Goal: Task Accomplishment & Management: Use online tool/utility

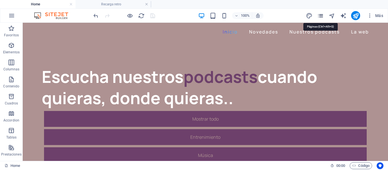
click at [321, 16] on icon "pages" at bounding box center [321, 16] width 7 height 7
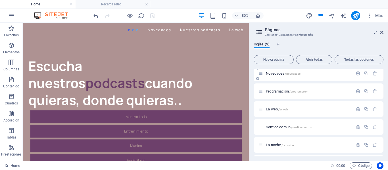
scroll to position [28, 0]
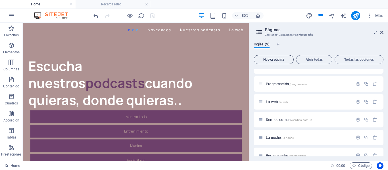
click at [281, 61] on span "Nueva página" at bounding box center [273, 59] width 35 height 3
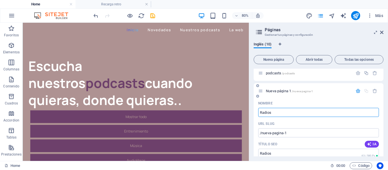
type input "Radios"
type input "/radios"
type input "Radios"
click at [321, 16] on icon "pages" at bounding box center [321, 16] width 7 height 7
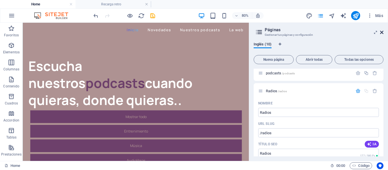
click at [382, 31] on icon at bounding box center [381, 32] width 3 height 5
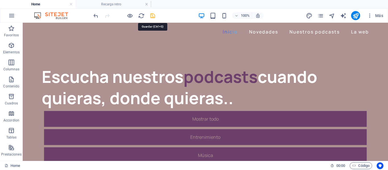
click at [152, 16] on icon "save" at bounding box center [153, 16] width 7 height 7
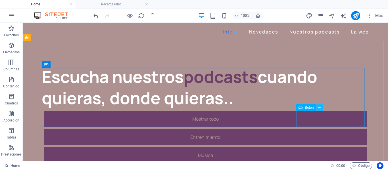
click at [320, 109] on icon at bounding box center [319, 108] width 3 height 6
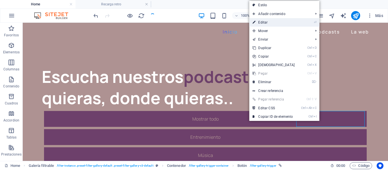
click at [267, 20] on link "⏎ Editar" at bounding box center [273, 22] width 49 height 9
select select
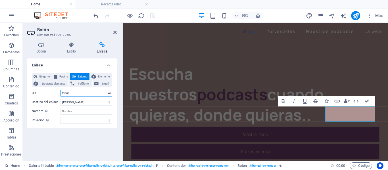
click at [88, 94] on input "#four" at bounding box center [86, 93] width 52 height 7
type input "#"
select select
click at [56, 75] on icon at bounding box center [55, 76] width 3 height 7
click at [109, 93] on select "Home Novedades Programación La web Sentido comun La noche Recarga retro Nueva p…" at bounding box center [86, 93] width 52 height 7
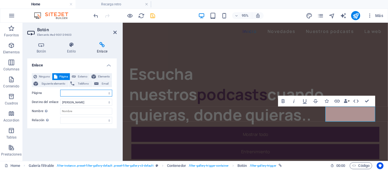
select select "9"
click at [60, 90] on select "Home Novedades Programación La web Sentido comun La noche Recarga retro Nueva p…" at bounding box center [86, 93] width 52 height 7
click at [152, 18] on icon "save" at bounding box center [153, 16] width 7 height 7
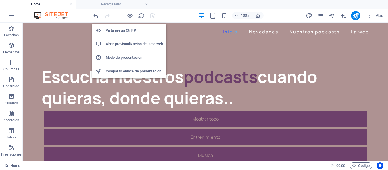
click at [127, 43] on h6 "Abrir previsualización del sitio web" at bounding box center [134, 44] width 57 height 7
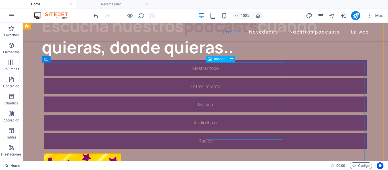
scroll to position [0, 0]
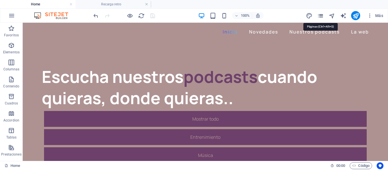
click at [321, 15] on icon "pages" at bounding box center [321, 16] width 7 height 7
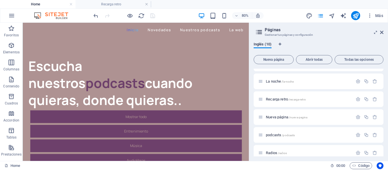
scroll to position [85, 0]
click at [291, 152] on p "Radios /radios" at bounding box center [308, 153] width 85 height 4
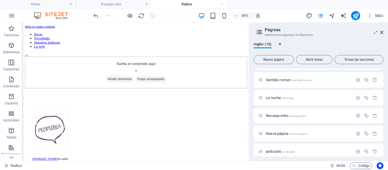
scroll to position [0, 0]
click at [383, 32] on icon at bounding box center [381, 32] width 3 height 5
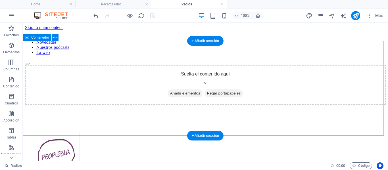
click at [168, 96] on span "Añadir elementos" at bounding box center [185, 94] width 35 height 8
click at [372, 96] on div "Suelta el contenido aquí o Añadir elementos Pegar portapapeles" at bounding box center [205, 85] width 361 height 40
click at [200, 41] on div "+ Añadir sección" at bounding box center [205, 41] width 36 height 10
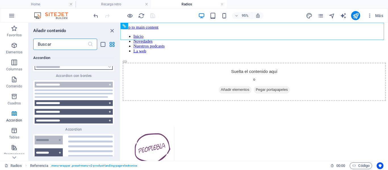
scroll to position [3413, 0]
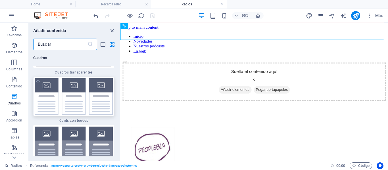
click at [70, 92] on img at bounding box center [74, 96] width 78 height 36
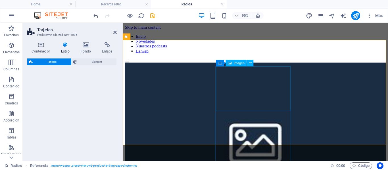
select select "rem"
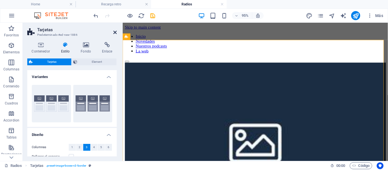
click at [115, 32] on icon at bounding box center [114, 32] width 3 height 5
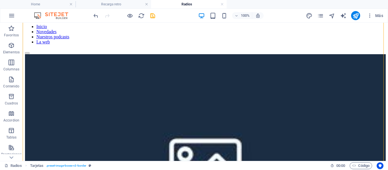
scroll to position [8, 0]
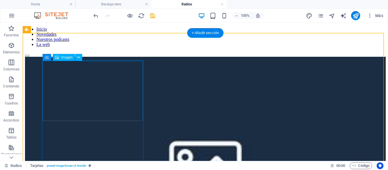
click at [90, 84] on figure at bounding box center [205, 166] width 361 height 218
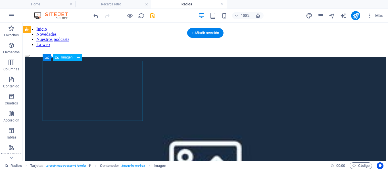
click at [90, 84] on figure at bounding box center [205, 166] width 361 height 218
select select "%"
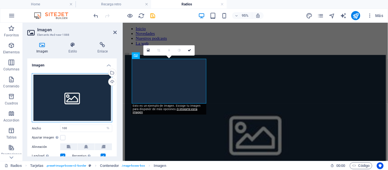
click at [76, 98] on div "Arrastra archivos aquí, haz clic para escoger archivos o selecciona archivos de…" at bounding box center [72, 97] width 80 height 49
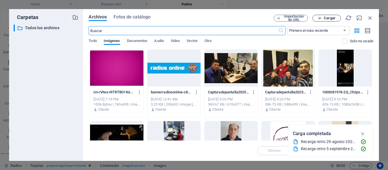
click at [330, 19] on span "Cargar" at bounding box center [330, 17] width 12 height 3
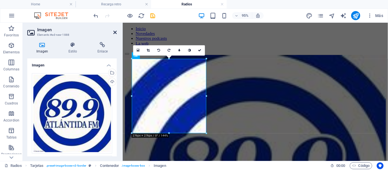
click at [114, 34] on icon at bounding box center [114, 32] width 3 height 5
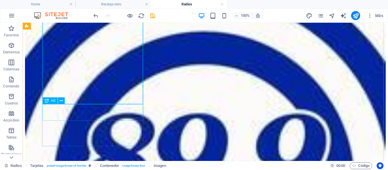
scroll to position [65, 0]
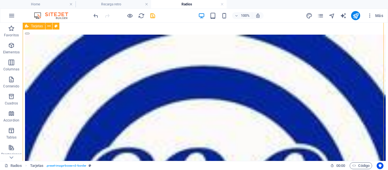
scroll to position [30, 0]
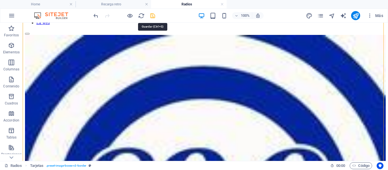
click at [152, 16] on icon "save" at bounding box center [153, 16] width 7 height 7
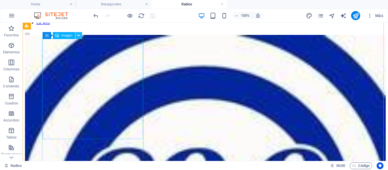
click at [76, 35] on button at bounding box center [78, 35] width 7 height 7
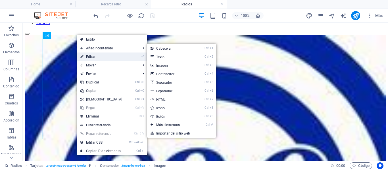
click at [91, 56] on link "⏎ Editar" at bounding box center [101, 57] width 49 height 9
select select "%"
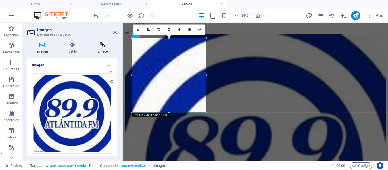
click at [105, 46] on icon at bounding box center [102, 45] width 28 height 6
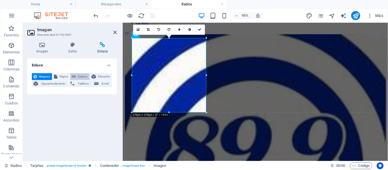
click at [80, 75] on span "Externo" at bounding box center [83, 76] width 10 height 7
select select "blank"
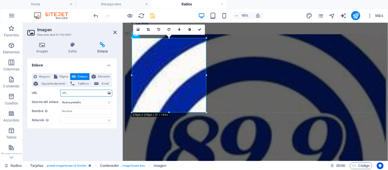
click at [86, 92] on input "URL" at bounding box center [86, 93] width 52 height 7
paste input "[URL][DOMAIN_NAME]"
type input "[URL][DOMAIN_NAME]"
click at [152, 16] on icon "save" at bounding box center [153, 16] width 7 height 7
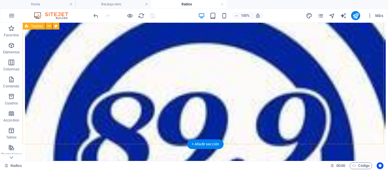
scroll to position [58, 0]
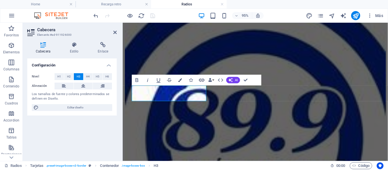
click at [203, 79] on icon "button" at bounding box center [202, 80] width 7 height 7
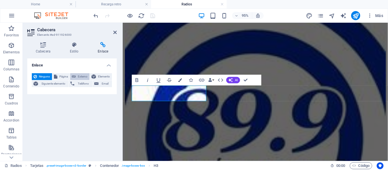
click at [79, 76] on span "Externo" at bounding box center [83, 76] width 10 height 7
select select "blank"
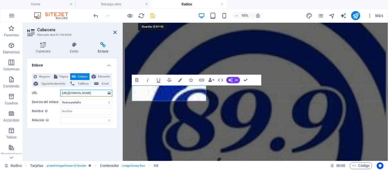
type input "[URL][DOMAIN_NAME]"
click at [152, 16] on icon "save" at bounding box center [153, 16] width 7 height 7
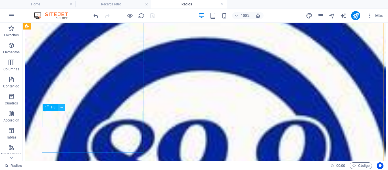
click at [61, 108] on icon at bounding box center [61, 108] width 3 height 6
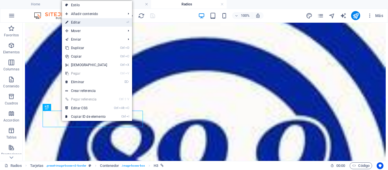
click at [78, 20] on link "⏎ Editar" at bounding box center [86, 22] width 49 height 9
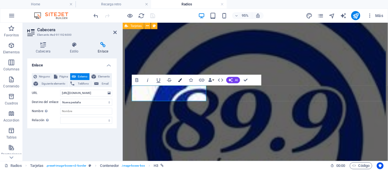
click at [180, 80] on icon "button" at bounding box center [181, 80] width 4 height 4
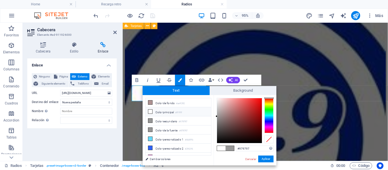
type input "#040404"
click at [219, 142] on div at bounding box center [239, 120] width 45 height 45
click at [260, 158] on button "Aplicar" at bounding box center [265, 159] width 15 height 7
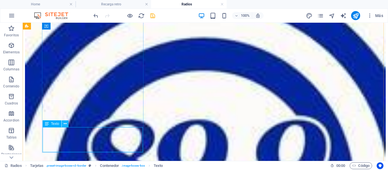
click at [65, 125] on icon at bounding box center [65, 124] width 3 height 6
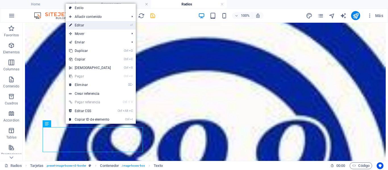
click at [87, 24] on link "⏎ Editar" at bounding box center [90, 25] width 49 height 9
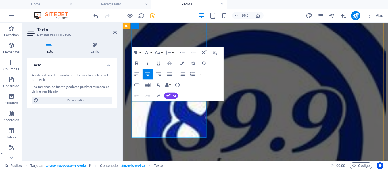
drag, startPoint x: 189, startPoint y: 138, endPoint x: 139, endPoint y: 106, distance: 59.1
click at [182, 64] on icon "button" at bounding box center [183, 64] width 4 height 4
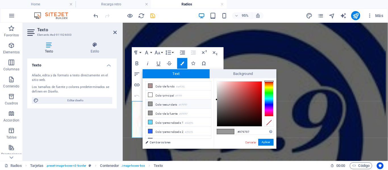
type input "#040404"
click at [218, 126] on div at bounding box center [239, 104] width 45 height 45
click at [265, 142] on button "Aplicar" at bounding box center [265, 142] width 15 height 7
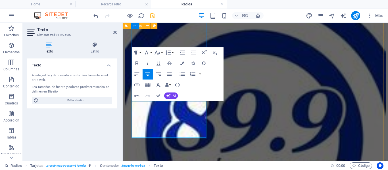
click at [153, 16] on icon "save" at bounding box center [153, 16] width 7 height 7
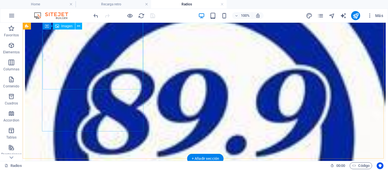
scroll to position [115, 0]
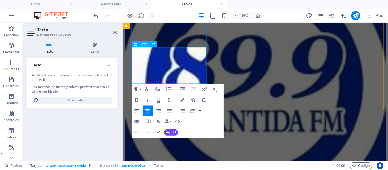
drag, startPoint x: 186, startPoint y: 80, endPoint x: 146, endPoint y: 53, distance: 48.0
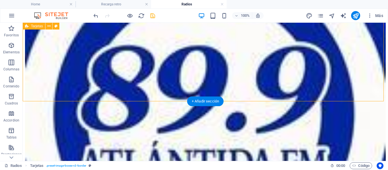
scroll to position [109, 0]
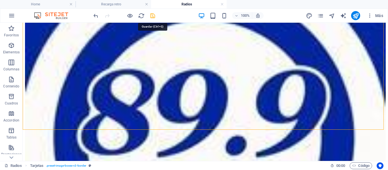
click at [152, 17] on icon "save" at bounding box center [153, 16] width 7 height 7
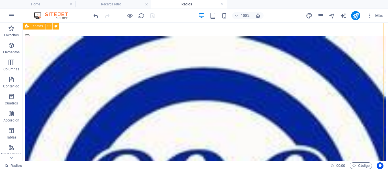
scroll to position [28, 0]
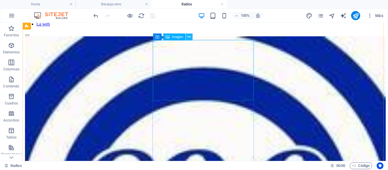
click at [189, 37] on icon at bounding box center [189, 37] width 3 height 6
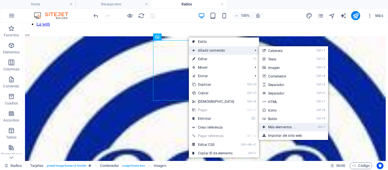
click at [271, 127] on link "Ctrl ⏎ Más elementos ..." at bounding box center [283, 127] width 48 height 9
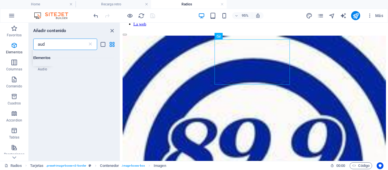
scroll to position [0, 0]
type input "audio"
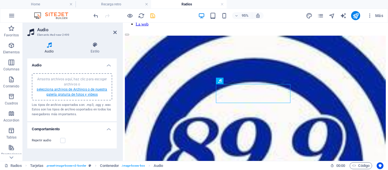
click at [71, 88] on link "selecciona archivos de Archivos o de nuestra galería gratuita de fotos y vídeos" at bounding box center [72, 92] width 71 height 9
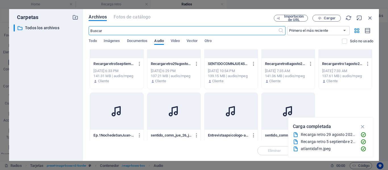
scroll to position [49, 0]
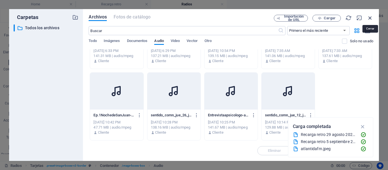
click at [370, 18] on icon "button" at bounding box center [370, 18] width 6 height 6
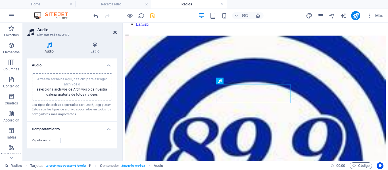
click at [115, 32] on icon at bounding box center [114, 32] width 3 height 5
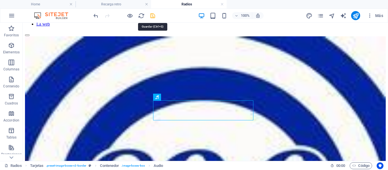
click at [152, 16] on icon "save" at bounding box center [153, 16] width 7 height 7
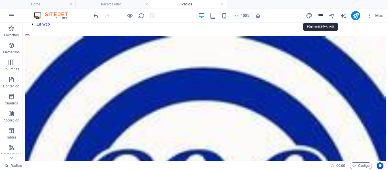
click at [322, 15] on icon "pages" at bounding box center [321, 16] width 7 height 7
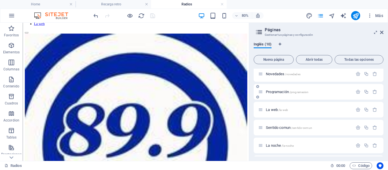
scroll to position [57, 0]
click at [295, 108] on p "La noche /la-noche" at bounding box center [308, 109] width 85 height 4
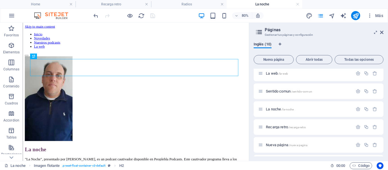
scroll to position [0, 0]
drag, startPoint x: 381, startPoint y: 32, endPoint x: 348, endPoint y: 23, distance: 33.9
click at [381, 32] on icon at bounding box center [381, 32] width 3 height 5
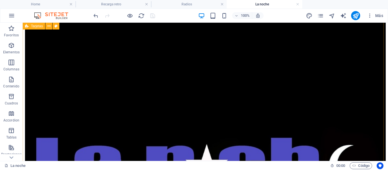
scroll to position [227, 0]
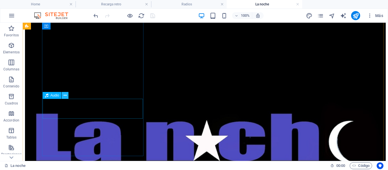
click at [66, 96] on icon at bounding box center [65, 96] width 3 height 6
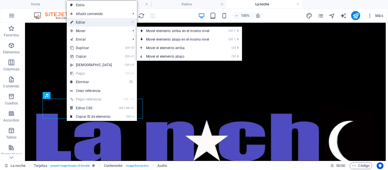
click at [84, 22] on link "⏎ Editar" at bounding box center [91, 22] width 49 height 9
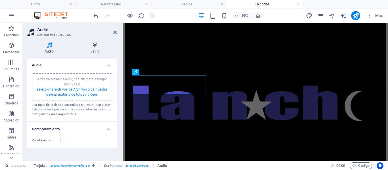
click at [61, 90] on link "selecciona archivos de Archivos o de nuestra galería gratuita de fotos y vídeos" at bounding box center [72, 92] width 71 height 9
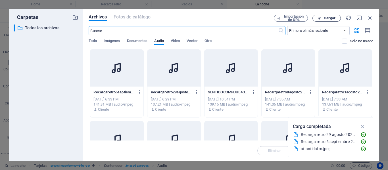
click at [335, 17] on span "Cargar" at bounding box center [330, 17] width 12 height 3
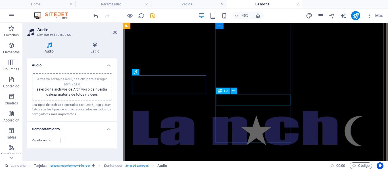
scroll to position [227, 0]
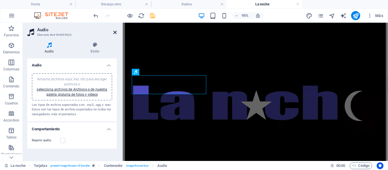
click at [115, 31] on icon at bounding box center [114, 32] width 3 height 5
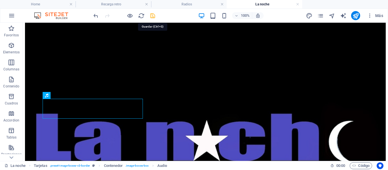
click at [152, 16] on icon "save" at bounding box center [153, 16] width 7 height 7
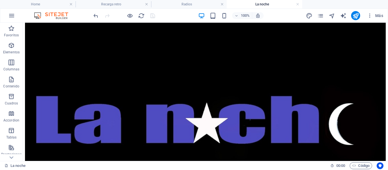
scroll to position [250, 0]
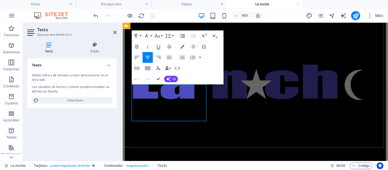
drag, startPoint x: 186, startPoint y: 121, endPoint x: 140, endPoint y: 90, distance: 55.5
click at [181, 46] on icon "button" at bounding box center [183, 47] width 4 height 4
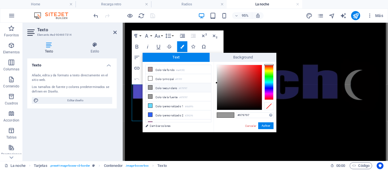
type input "#060606"
click at [218, 109] on div at bounding box center [239, 87] width 45 height 45
click at [260, 125] on button "Aplicar" at bounding box center [265, 126] width 15 height 7
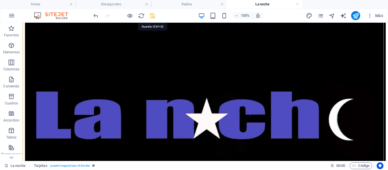
click at [154, 17] on icon "save" at bounding box center [153, 16] width 7 height 7
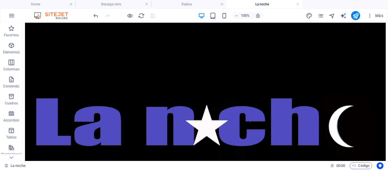
scroll to position [246, 0]
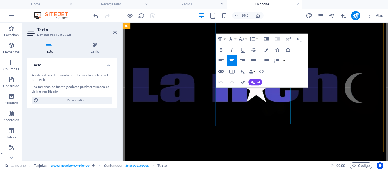
drag, startPoint x: 277, startPoint y: 125, endPoint x: 229, endPoint y: 95, distance: 56.0
click at [266, 51] on icon "button" at bounding box center [267, 50] width 4 height 4
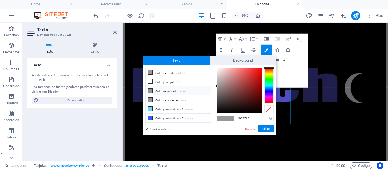
type input "#080808"
click at [218, 111] on div at bounding box center [239, 90] width 45 height 45
click at [270, 129] on button "Aplicar" at bounding box center [265, 129] width 15 height 7
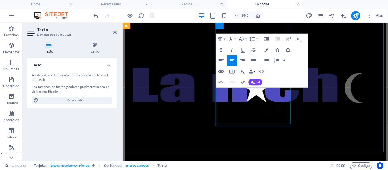
drag, startPoint x: 274, startPoint y: 123, endPoint x: 231, endPoint y: 95, distance: 50.3
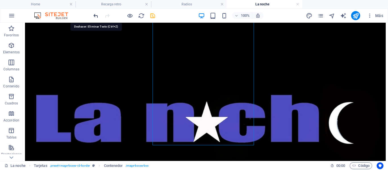
click at [96, 17] on icon "undo" at bounding box center [96, 16] width 7 height 7
click at [96, 16] on icon "undo" at bounding box center [96, 16] width 7 height 7
click at [106, 16] on icon "redo" at bounding box center [107, 16] width 7 height 7
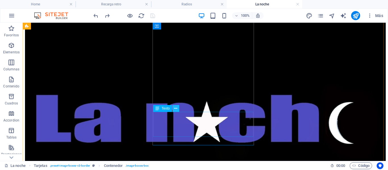
click at [176, 109] on icon at bounding box center [175, 109] width 3 height 6
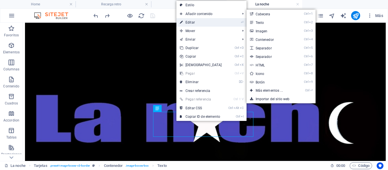
click at [187, 21] on link "⏎ Editar" at bounding box center [201, 22] width 49 height 9
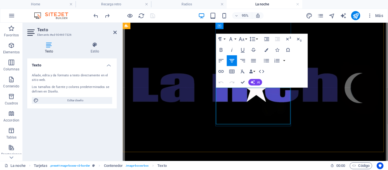
drag, startPoint x: 258, startPoint y: 124, endPoint x: 227, endPoint y: 96, distance: 41.7
click at [268, 48] on icon "button" at bounding box center [267, 50] width 4 height 4
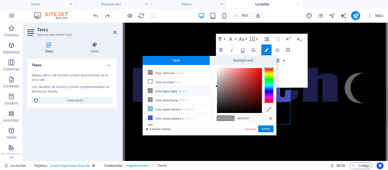
type input "#040404"
click at [218, 112] on div at bounding box center [239, 90] width 45 height 45
click at [263, 128] on button "Aplicar" at bounding box center [265, 129] width 15 height 7
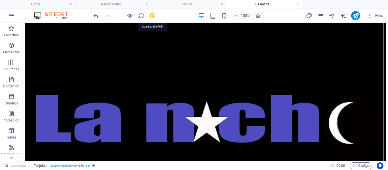
click at [151, 16] on icon "save" at bounding box center [153, 16] width 7 height 7
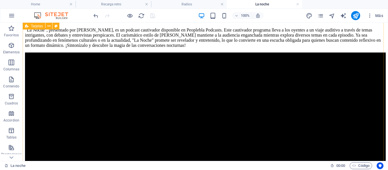
scroll to position [161, 0]
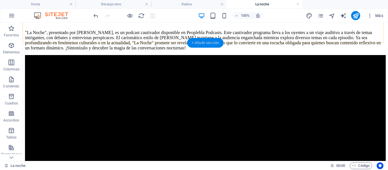
click at [209, 42] on div "+ Añadir sección" at bounding box center [205, 43] width 36 height 10
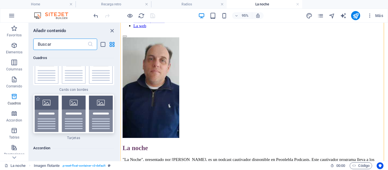
scroll to position [3415, 0]
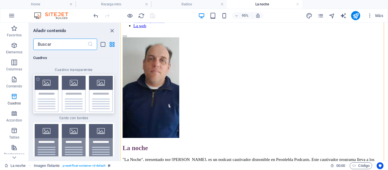
click at [82, 93] on img at bounding box center [74, 94] width 78 height 36
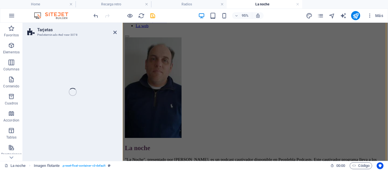
scroll to position [187, 0]
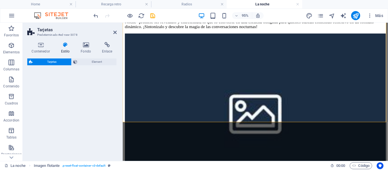
select select "rem"
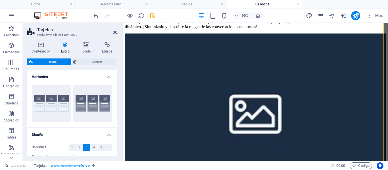
click at [116, 32] on icon at bounding box center [114, 32] width 3 height 5
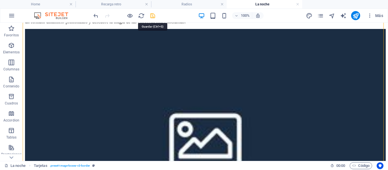
click at [152, 17] on icon "save" at bounding box center [153, 16] width 7 height 7
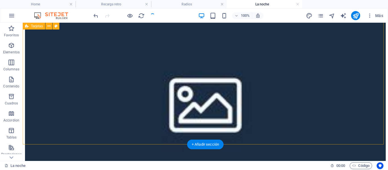
scroll to position [216, 0]
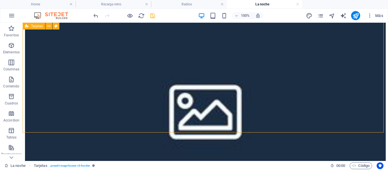
scroll to position [229, 0]
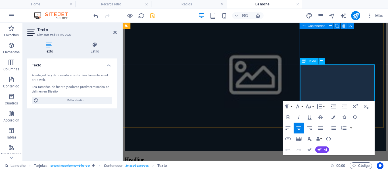
drag, startPoint x: 361, startPoint y: 100, endPoint x: 313, endPoint y: 71, distance: 56.1
click at [334, 119] on icon "button" at bounding box center [334, 118] width 4 height 4
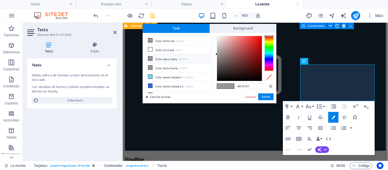
type input "#050505"
click at [218, 80] on div at bounding box center [239, 58] width 45 height 45
click at [264, 97] on button "Aplicar" at bounding box center [265, 97] width 15 height 7
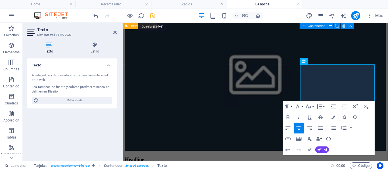
click at [154, 15] on icon "save" at bounding box center [153, 16] width 7 height 7
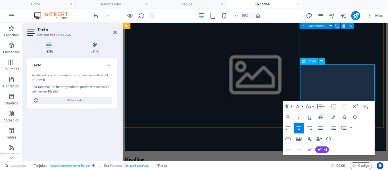
drag, startPoint x: 358, startPoint y: 96, endPoint x: 320, endPoint y: 70, distance: 46.6
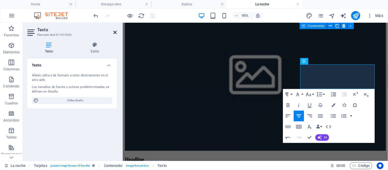
click at [115, 31] on icon at bounding box center [114, 32] width 3 height 5
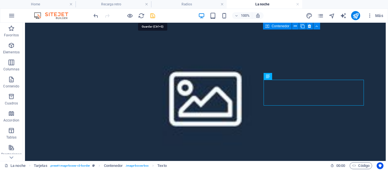
click at [154, 17] on icon "save" at bounding box center [153, 16] width 7 height 7
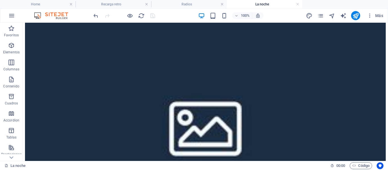
scroll to position [194, 0]
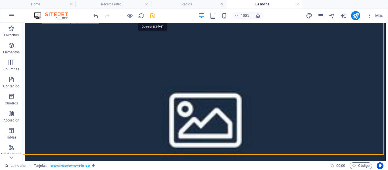
click at [152, 14] on icon "save" at bounding box center [153, 16] width 7 height 7
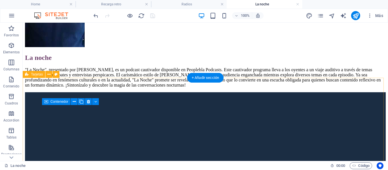
scroll to position [150, 0]
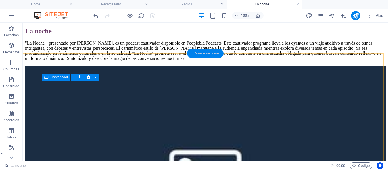
click at [212, 55] on div "+ Añadir sección" at bounding box center [205, 54] width 36 height 10
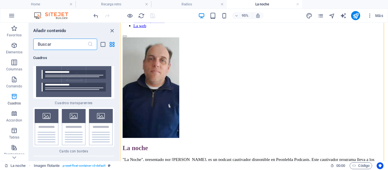
scroll to position [3413, 0]
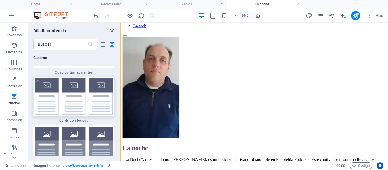
click at [82, 93] on img at bounding box center [74, 96] width 78 height 36
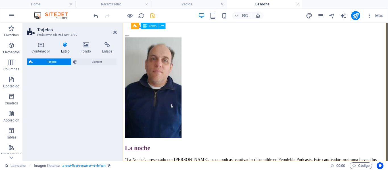
select select "rem"
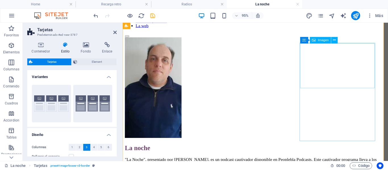
scroll to position [187, 0]
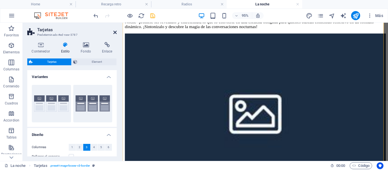
click at [115, 32] on icon at bounding box center [114, 32] width 3 height 5
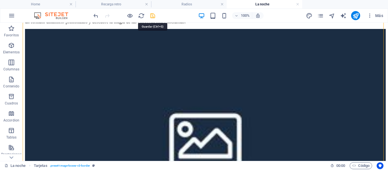
click at [152, 16] on icon "save" at bounding box center [153, 16] width 7 height 7
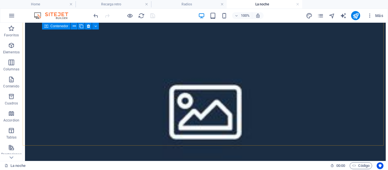
scroll to position [208, 0]
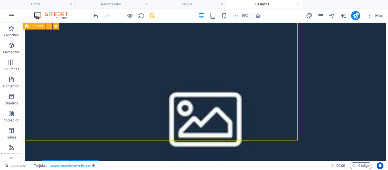
scroll to position [221, 0]
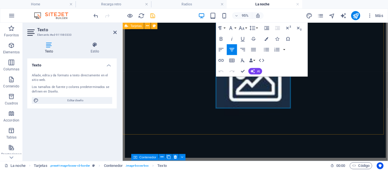
drag, startPoint x: 279, startPoint y: 107, endPoint x: 345, endPoint y: 94, distance: 67.9
click at [266, 40] on icon "button" at bounding box center [267, 39] width 4 height 4
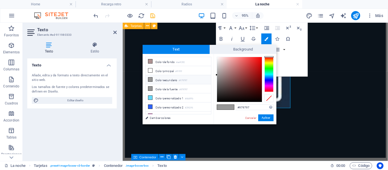
type input "#050505"
click at [218, 101] on div at bounding box center [239, 79] width 45 height 45
click at [262, 118] on button "Aplicar" at bounding box center [265, 118] width 15 height 7
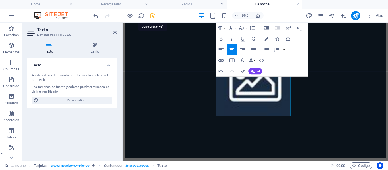
click at [151, 15] on icon "save" at bounding box center [153, 16] width 7 height 7
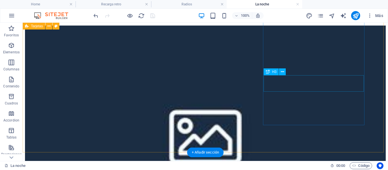
scroll to position [164, 0]
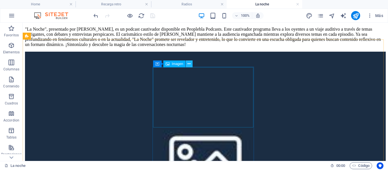
click at [190, 65] on icon at bounding box center [189, 64] width 3 height 6
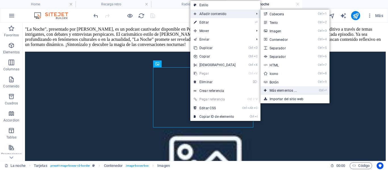
click at [282, 90] on link "Ctrl ⏎ Más elementos ..." at bounding box center [285, 90] width 48 height 9
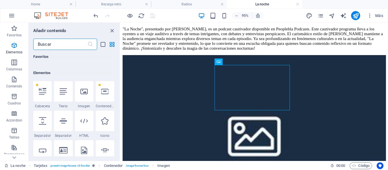
scroll to position [107, 0]
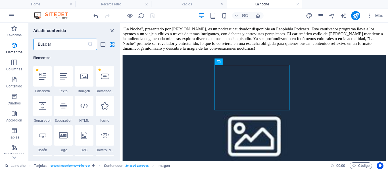
click at [55, 44] on input "text" at bounding box center [60, 44] width 54 height 11
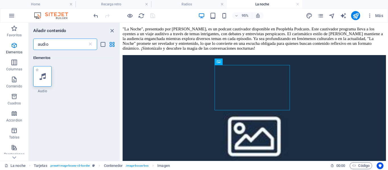
type input "audio"
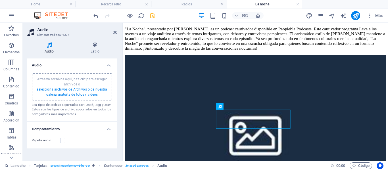
click at [48, 90] on link "selecciona archivos de Archivos o de nuestra galería gratuita de fotos y vídeos" at bounding box center [72, 92] width 71 height 9
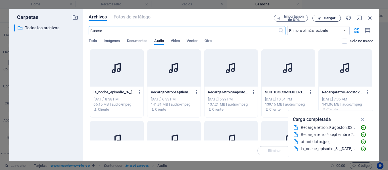
click at [326, 16] on button "Cargar" at bounding box center [327, 18] width 28 height 7
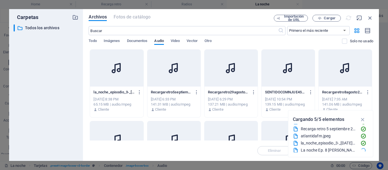
scroll to position [7, 0]
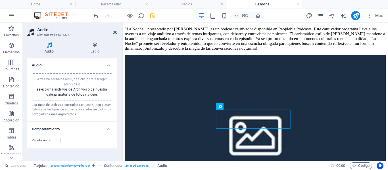
click at [115, 32] on icon at bounding box center [114, 32] width 3 height 5
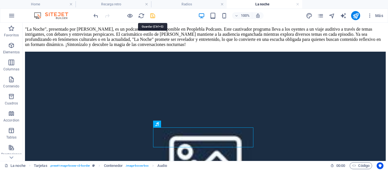
click at [152, 17] on icon "save" at bounding box center [153, 16] width 7 height 7
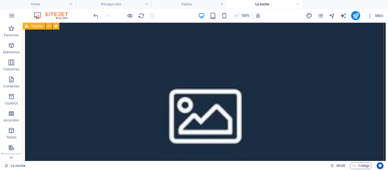
scroll to position [221, 0]
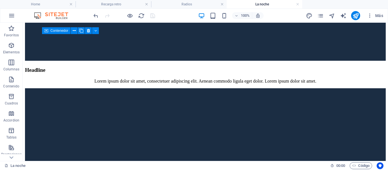
scroll to position [382, 0]
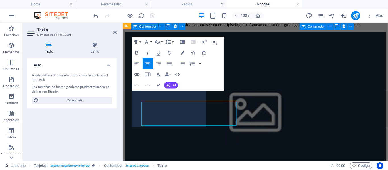
scroll to position [383, 0]
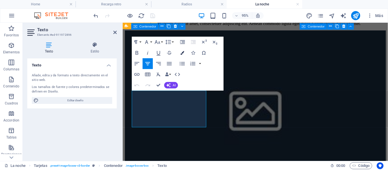
click at [183, 54] on icon "button" at bounding box center [183, 53] width 4 height 4
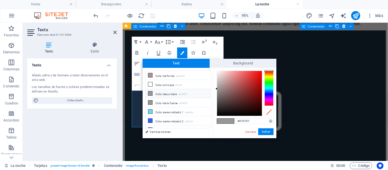
type input "#050505"
click at [218, 115] on div at bounding box center [239, 93] width 45 height 45
click at [262, 130] on button "Aplicar" at bounding box center [265, 132] width 15 height 7
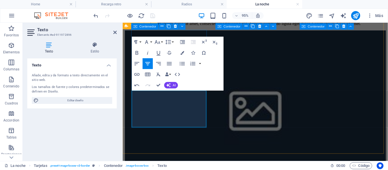
drag, startPoint x: 194, startPoint y: 127, endPoint x: 141, endPoint y: 95, distance: 62.0
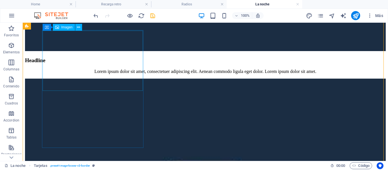
select select "%"
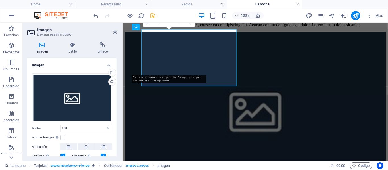
scroll to position [383, 0]
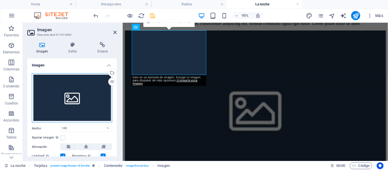
click at [87, 99] on div "Arrastra archivos aquí, haz clic para escoger archivos o selecciona archivos de…" at bounding box center [72, 97] width 80 height 49
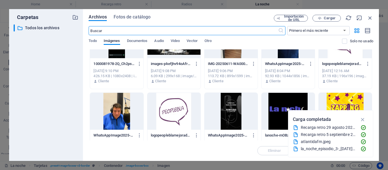
scroll to position [114, 0]
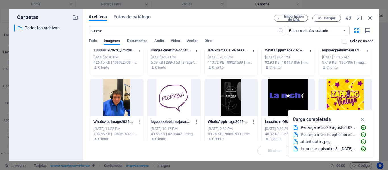
click at [288, 93] on div at bounding box center [288, 97] width 53 height 37
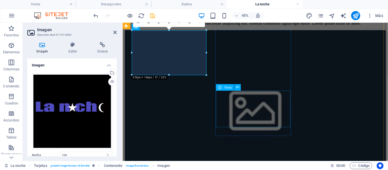
scroll to position [383, 0]
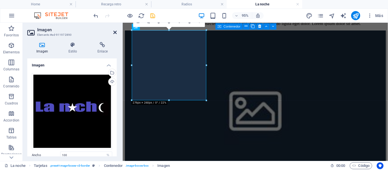
click at [115, 32] on icon at bounding box center [114, 32] width 3 height 5
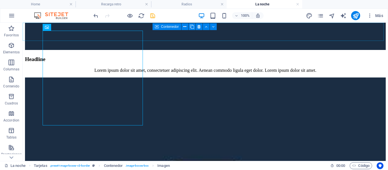
scroll to position [382, 0]
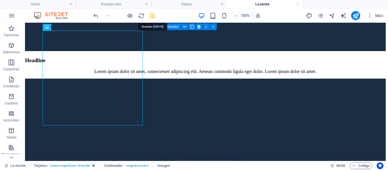
click at [153, 17] on icon "save" at bounding box center [153, 16] width 7 height 7
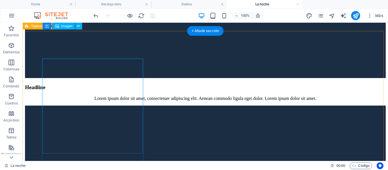
scroll to position [353, 0]
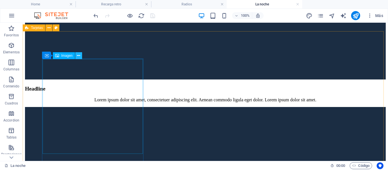
click at [78, 55] on icon at bounding box center [78, 56] width 3 height 6
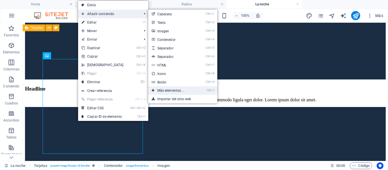
click at [173, 91] on link "Ctrl ⏎ Más elementos ..." at bounding box center [172, 90] width 48 height 9
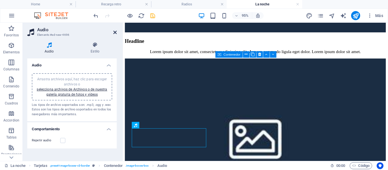
click at [114, 31] on icon at bounding box center [114, 32] width 3 height 5
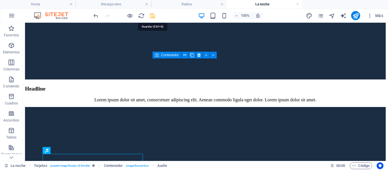
click at [152, 15] on icon "save" at bounding box center [153, 16] width 7 height 7
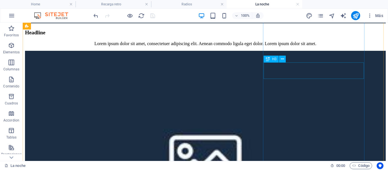
scroll to position [410, 0]
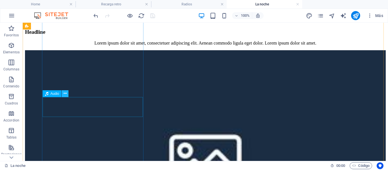
click at [66, 94] on icon at bounding box center [65, 94] width 3 height 6
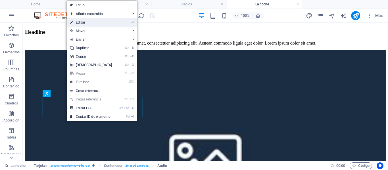
click at [84, 21] on link "⏎ Editar" at bounding box center [91, 22] width 49 height 9
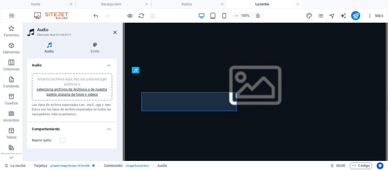
scroll to position [411, 0]
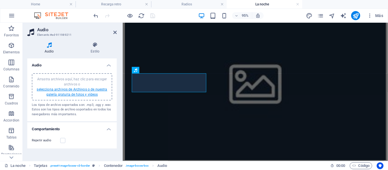
click at [73, 90] on link "selecciona archivos de Archivos o de nuestra galería gratuita de fotos y vídeos" at bounding box center [72, 92] width 71 height 9
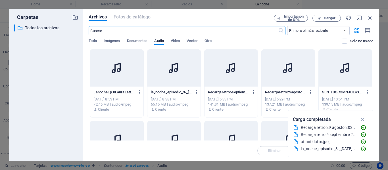
scroll to position [412, 0]
click at [321, 17] on icon "button" at bounding box center [320, 18] width 4 height 4
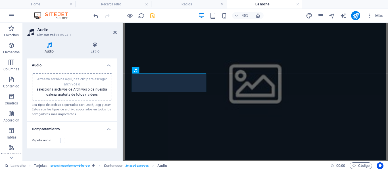
scroll to position [411, 0]
click at [116, 32] on icon at bounding box center [114, 32] width 3 height 5
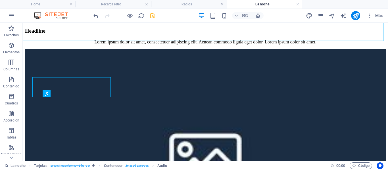
scroll to position [410, 0]
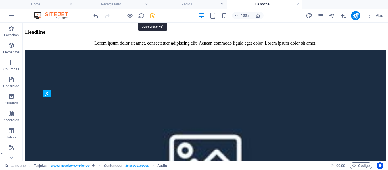
click at [153, 17] on icon "save" at bounding box center [153, 16] width 7 height 7
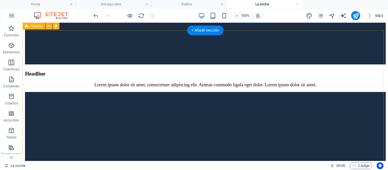
scroll to position [353, 0]
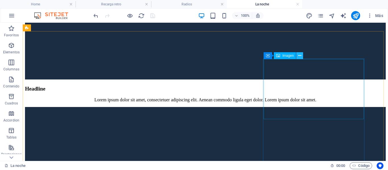
click at [300, 56] on icon at bounding box center [300, 56] width 3 height 6
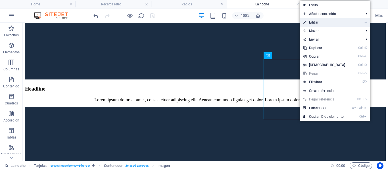
click at [320, 22] on link "⏎ Editar" at bounding box center [324, 22] width 49 height 9
select select "%"
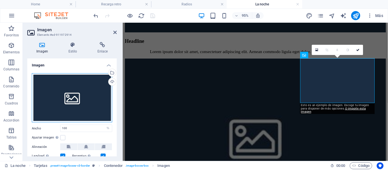
click at [69, 107] on div "Arrastra archivos aquí, haz clic para escoger archivos o selecciona archivos de…" at bounding box center [72, 97] width 80 height 49
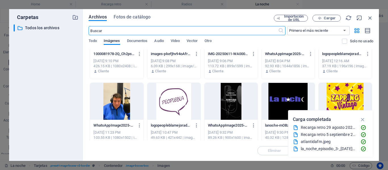
scroll to position [120, 0]
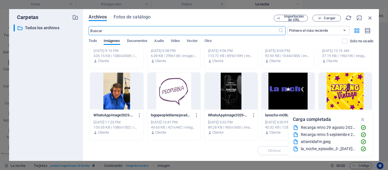
click at [285, 87] on div at bounding box center [288, 91] width 53 height 37
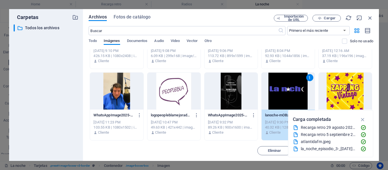
click at [285, 87] on div "1" at bounding box center [288, 91] width 53 height 37
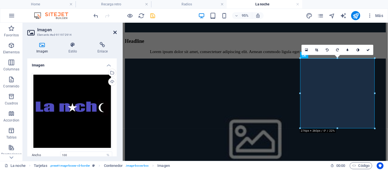
click at [116, 32] on icon at bounding box center [114, 32] width 3 height 5
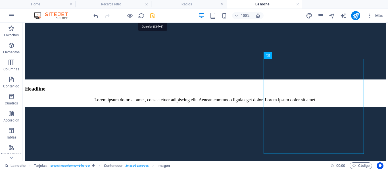
click at [152, 17] on icon "save" at bounding box center [153, 16] width 7 height 7
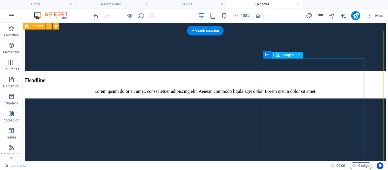
scroll to position [353, 0]
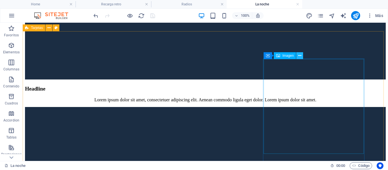
click at [300, 55] on icon at bounding box center [300, 56] width 3 height 6
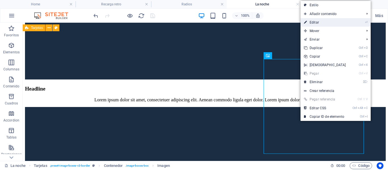
click at [314, 21] on link "⏎ Editar" at bounding box center [325, 22] width 49 height 9
select select "%"
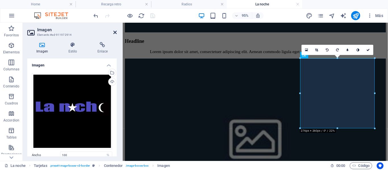
click at [114, 33] on icon at bounding box center [114, 32] width 3 height 5
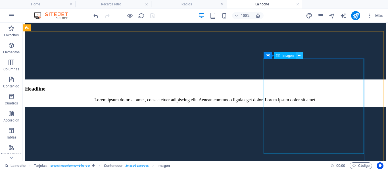
click at [300, 56] on icon at bounding box center [300, 56] width 3 height 6
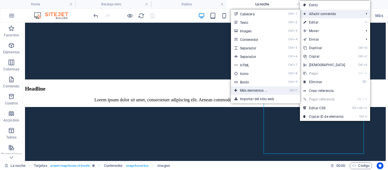
click at [256, 90] on link "Ctrl ⏎ Más elementos ..." at bounding box center [255, 90] width 48 height 9
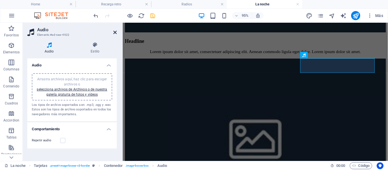
click at [114, 32] on icon at bounding box center [114, 32] width 3 height 5
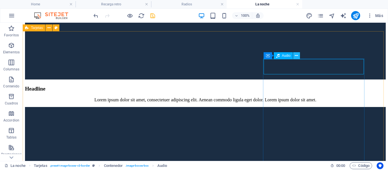
click at [295, 56] on icon at bounding box center [296, 56] width 3 height 6
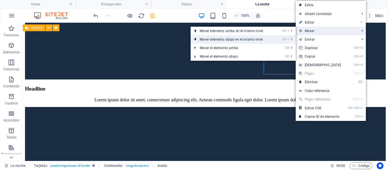
click at [255, 39] on link "Ctrl ⇧ ⬇ Mover elemento abajo en el mismo nivel" at bounding box center [233, 39] width 84 height 9
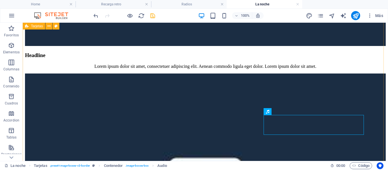
scroll to position [382, 0]
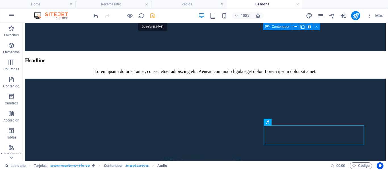
click at [154, 15] on icon "save" at bounding box center [153, 16] width 7 height 7
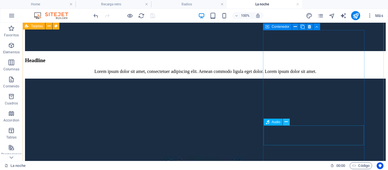
click at [286, 121] on icon at bounding box center [286, 122] width 3 height 6
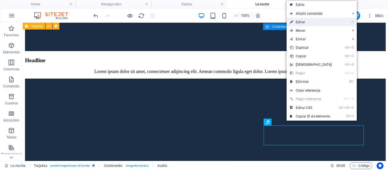
click at [307, 20] on link "⏎ Editar" at bounding box center [311, 22] width 49 height 9
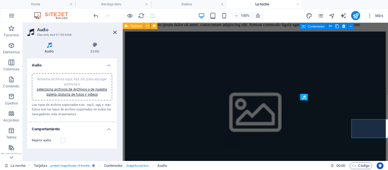
scroll to position [383, 0]
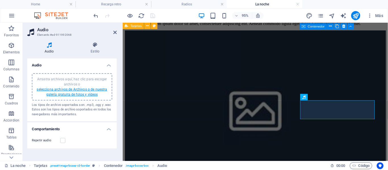
click at [74, 89] on link "selecciona archivos de Archivos o de nuestra galería gratuita de fotos y vídeos" at bounding box center [72, 92] width 71 height 9
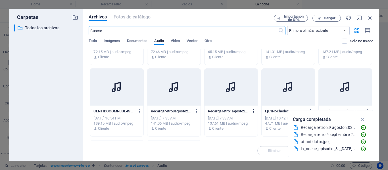
scroll to position [0, 0]
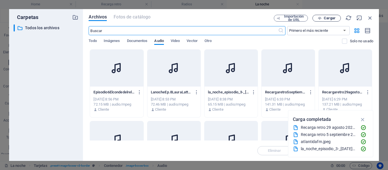
click at [317, 16] on span "Cargar" at bounding box center [326, 18] width 23 height 4
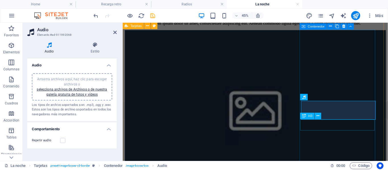
scroll to position [383, 0]
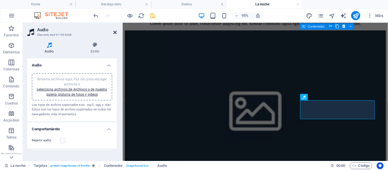
click at [115, 33] on icon at bounding box center [114, 32] width 3 height 5
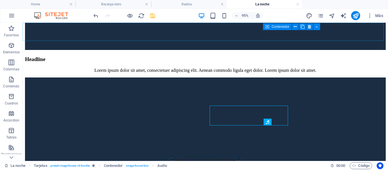
scroll to position [382, 0]
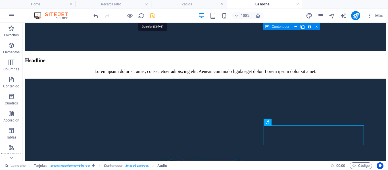
click at [152, 17] on icon "save" at bounding box center [153, 16] width 7 height 7
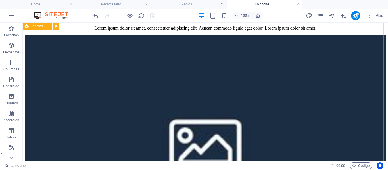
scroll to position [439, 0]
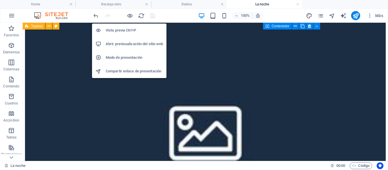
click at [135, 42] on h6 "Abrir previsualización del sitio web" at bounding box center [134, 44] width 57 height 7
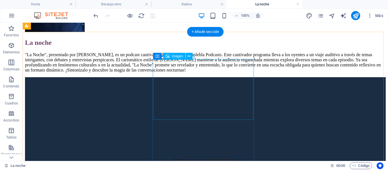
scroll to position [132, 0]
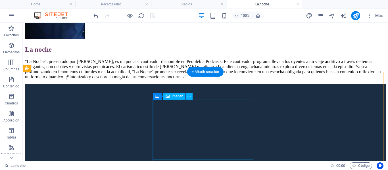
select select "%"
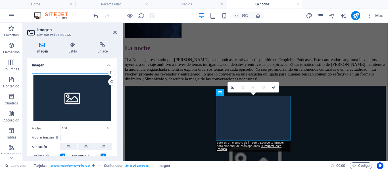
click at [71, 88] on div "Arrastra archivos aquí, haz clic para escoger archivos o selecciona archivos de…" at bounding box center [72, 97] width 80 height 49
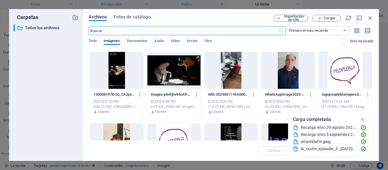
scroll to position [85, 0]
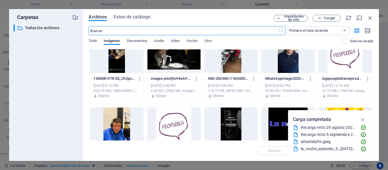
click at [275, 120] on div at bounding box center [288, 126] width 53 height 37
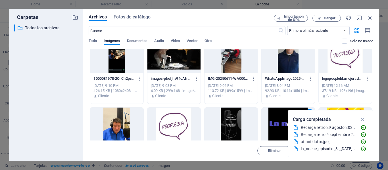
click at [275, 120] on div "1" at bounding box center [288, 126] width 53 height 37
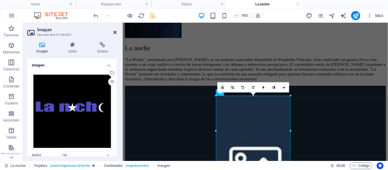
drag, startPoint x: 114, startPoint y: 33, endPoint x: 92, endPoint y: 10, distance: 32.0
click at [114, 33] on icon at bounding box center [114, 32] width 3 height 5
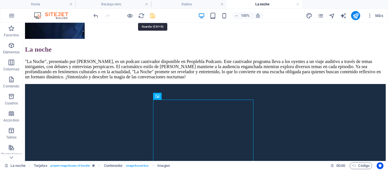
click at [153, 16] on icon "save" at bounding box center [153, 16] width 7 height 7
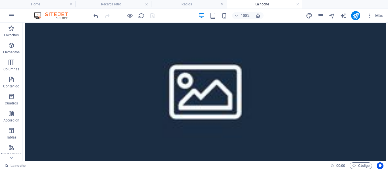
scroll to position [247, 0]
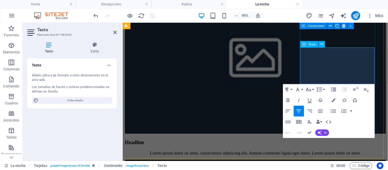
drag, startPoint x: 363, startPoint y: 82, endPoint x: 320, endPoint y: 54, distance: 51.7
click at [334, 102] on icon "button" at bounding box center [334, 101] width 4 height 4
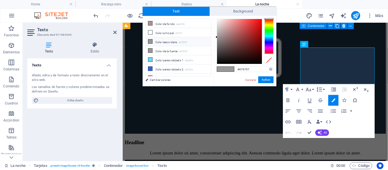
type input "#090808"
click at [218, 62] on div at bounding box center [239, 41] width 45 height 45
drag, startPoint x: 262, startPoint y: 78, endPoint x: 148, endPoint y: 58, distance: 115.7
click at [262, 78] on button "Aplicar" at bounding box center [265, 79] width 15 height 7
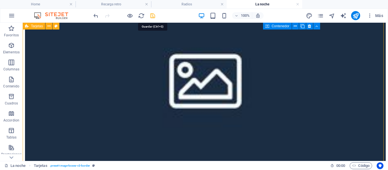
click at [152, 14] on icon "save" at bounding box center [153, 16] width 7 height 7
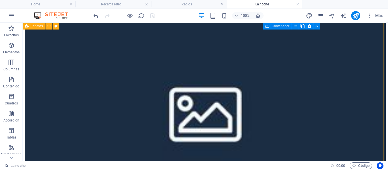
scroll to position [190, 0]
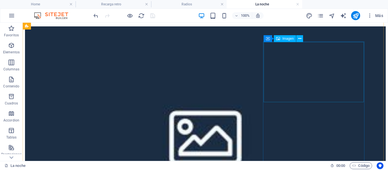
select select "%"
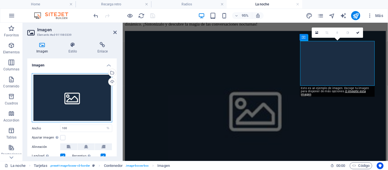
click at [83, 94] on div "Arrastra archivos aquí, haz clic para escoger archivos o selecciona archivos de…" at bounding box center [72, 97] width 80 height 49
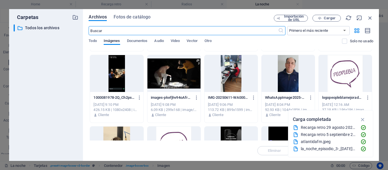
scroll to position [57, 0]
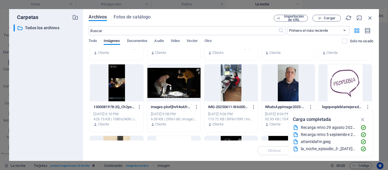
click at [274, 137] on div at bounding box center [288, 154] width 53 height 37
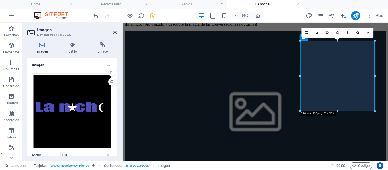
click at [115, 33] on icon at bounding box center [114, 32] width 3 height 5
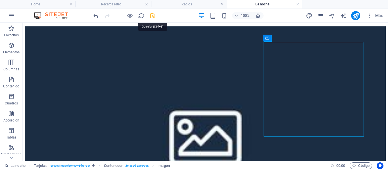
click at [153, 17] on icon "save" at bounding box center [153, 16] width 7 height 7
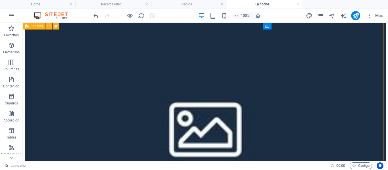
scroll to position [190, 0]
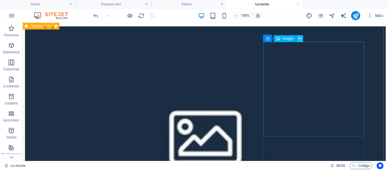
click at [299, 39] on icon at bounding box center [300, 39] width 3 height 6
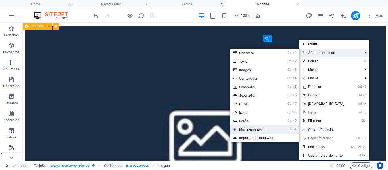
click at [253, 129] on link "Ctrl ⏎ Más elementos ..." at bounding box center [254, 129] width 48 height 9
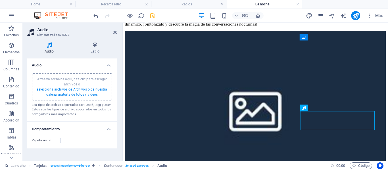
click at [66, 89] on link "selecciona archivos de Archivos o de nuestra galería gratuita de fotos y vídeos" at bounding box center [72, 92] width 71 height 9
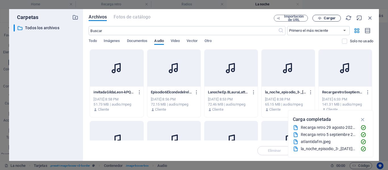
click at [320, 18] on icon "button" at bounding box center [320, 18] width 4 height 4
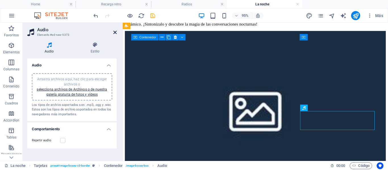
click at [115, 33] on icon at bounding box center [114, 32] width 3 height 5
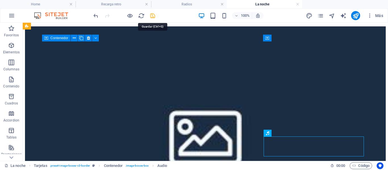
click at [155, 16] on icon "save" at bounding box center [153, 16] width 7 height 7
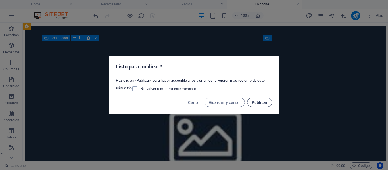
click at [255, 102] on span "Publicar" at bounding box center [260, 102] width 16 height 5
